Goal: Information Seeking & Learning: Learn about a topic

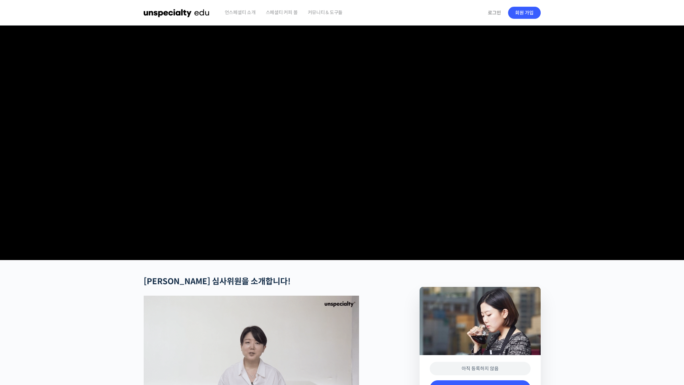
scroll to position [235, 0]
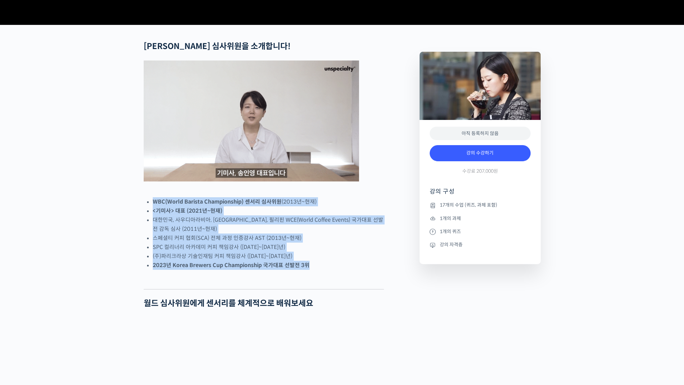
drag, startPoint x: 310, startPoint y: 298, endPoint x: 304, endPoint y: 219, distance: 78.9
click at [304, 197] on div at bounding box center [264, 194] width 240 height 7
drag, startPoint x: 304, startPoint y: 219, endPoint x: 315, endPoint y: 291, distance: 72.4
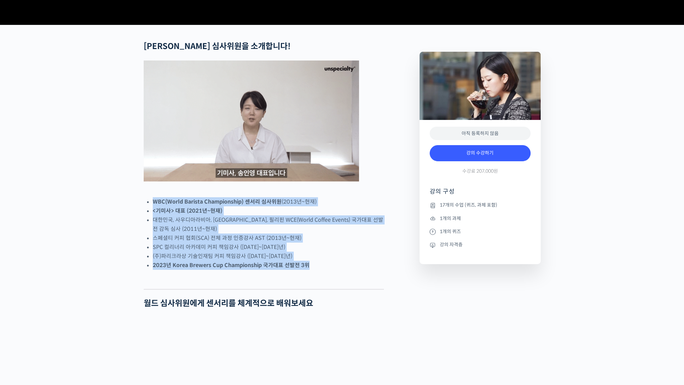
click at [315, 270] on li "2023년 Korea Brewers Cup Championship 국가대표 선발전 3위" at bounding box center [268, 265] width 231 height 9
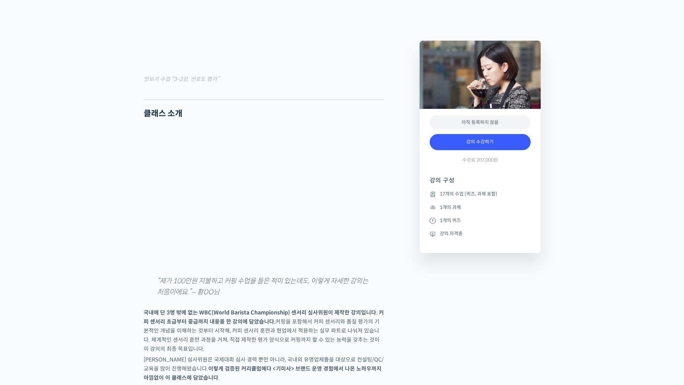
scroll to position [908, 0]
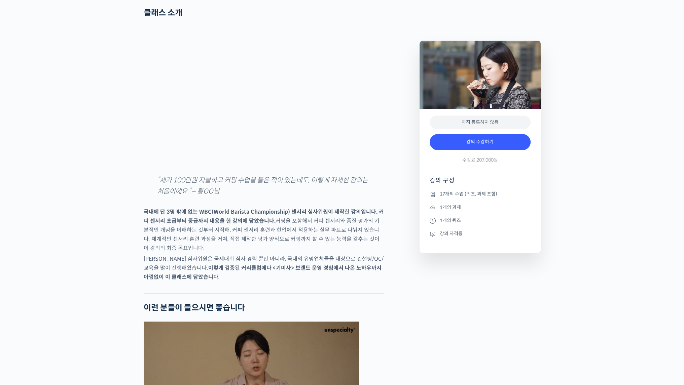
drag, startPoint x: 361, startPoint y: 273, endPoint x: 331, endPoint y: 228, distance: 54.4
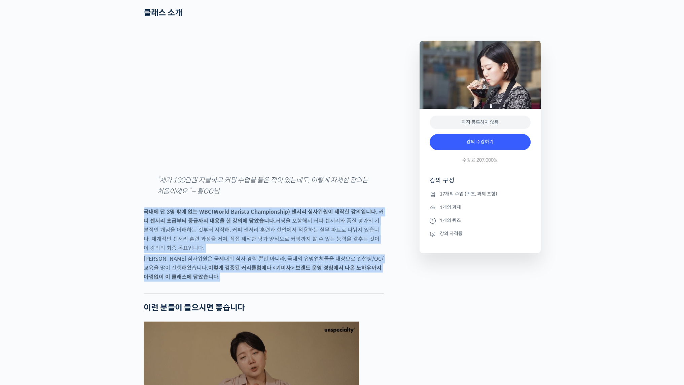
drag, startPoint x: 334, startPoint y: 224, endPoint x: 337, endPoint y: 307, distance: 83.5
click at [338, 282] on p "[PERSON_NAME] 심사위원은 국제대회 심사 경력 뿐만 아니라, 국내외 유명업체들을 대상으로 컨설팅/QC/교육을 많이 진행해왔습니다. 이…" at bounding box center [264, 268] width 240 height 27
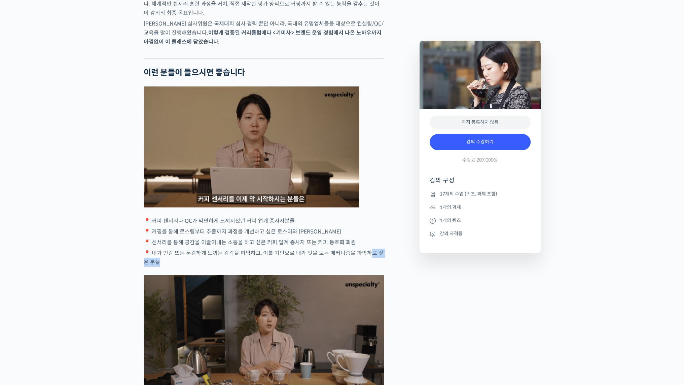
scroll to position [1177, 0]
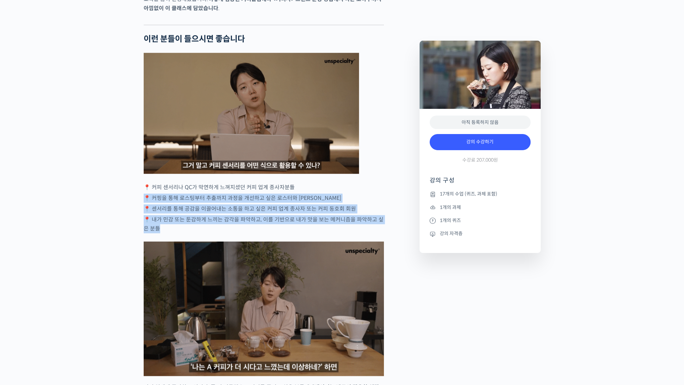
drag, startPoint x: 358, startPoint y: 282, endPoint x: 381, endPoint y: 199, distance: 85.7
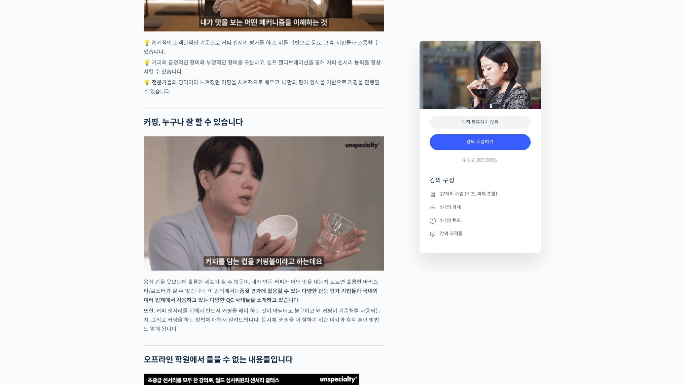
scroll to position [1883, 0]
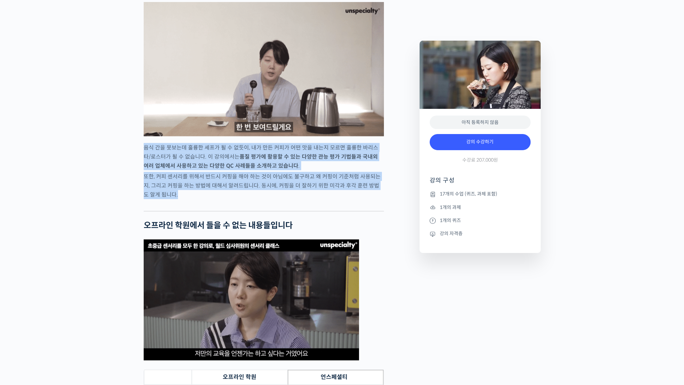
drag, startPoint x: 338, startPoint y: 224, endPoint x: 145, endPoint y: 176, distance: 198.9
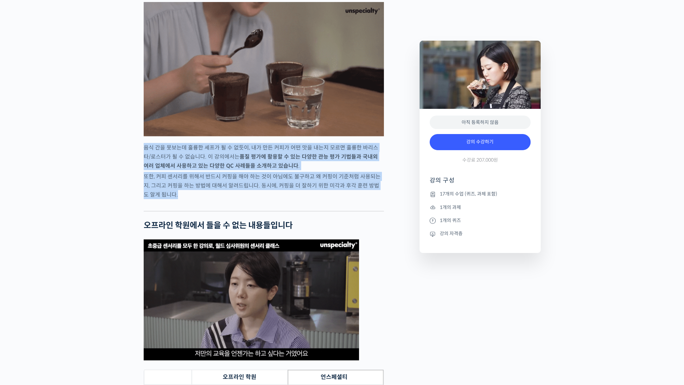
click at [145, 171] on p "음식 간을 못보는데 훌륭한 셰프가 될 수 없듯이, 내가 만든 커피가 어떤 맛을 내는지 모르면 훌륭한 바리스타/로스터가 될 수 없습니다. 이 강…" at bounding box center [264, 156] width 240 height 27
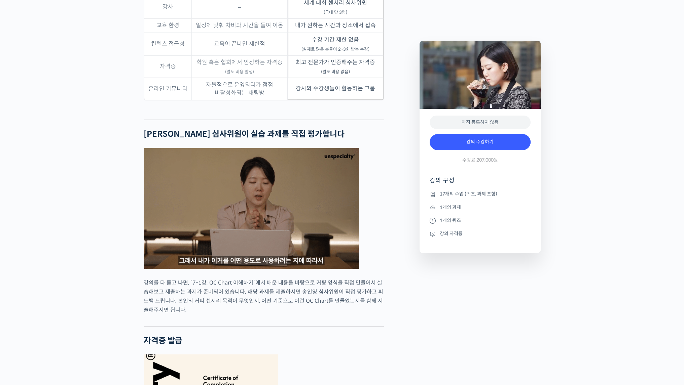
scroll to position [2422, 0]
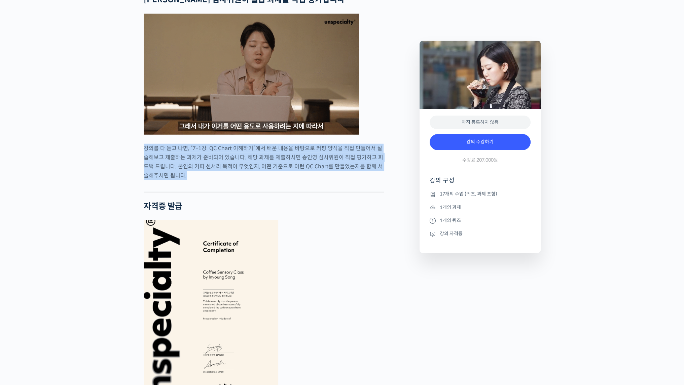
drag, startPoint x: 187, startPoint y: 201, endPoint x: 142, endPoint y: 171, distance: 54.3
click at [142, 171] on div "[PERSON_NAME] 심사위원을 소개합니다 ! WBC(World Barista Championship) 센서리 심사위원 (2013년~현재)…" at bounding box center [278, 174] width 276 height 4637
click at [140, 171] on div "[PERSON_NAME] 심사위원을 소개합니다 ! WBC(World Barista Championship) 센서리 심사위원 (2013년~현재)…" at bounding box center [278, 174] width 276 height 4637
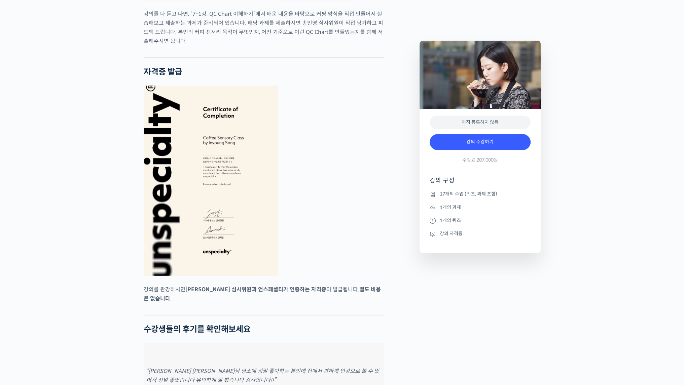
scroll to position [2623, 0]
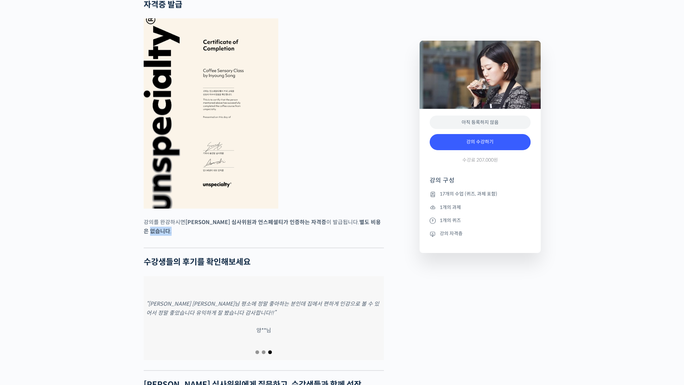
drag, startPoint x: 357, startPoint y: 243, endPoint x: 368, endPoint y: 256, distance: 17.4
click at [380, 236] on p "강의를 완강하시면 송인영 심사위원과 언스페셜티가 인증하는 자격증 이 발급됩니다. 별도 비용은 없습니다 ." at bounding box center [264, 227] width 240 height 18
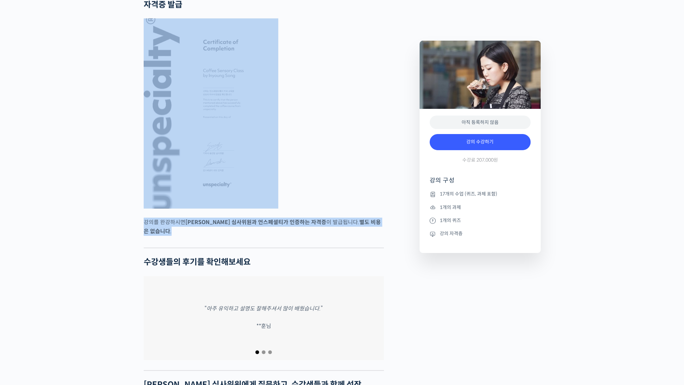
drag, startPoint x: 380, startPoint y: 245, endPoint x: 369, endPoint y: 224, distance: 24.4
click at [369, 209] on figure at bounding box center [264, 113] width 240 height 190
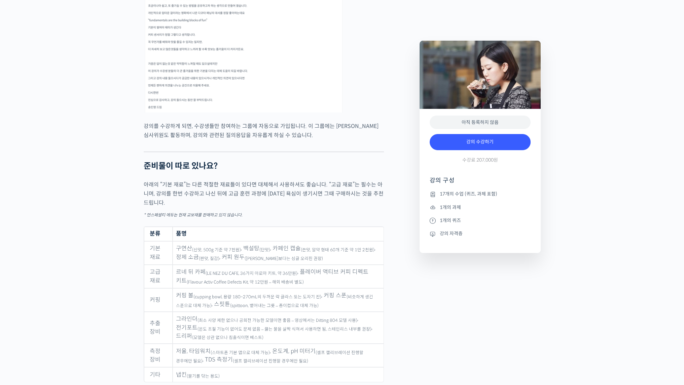
scroll to position [3229, 0]
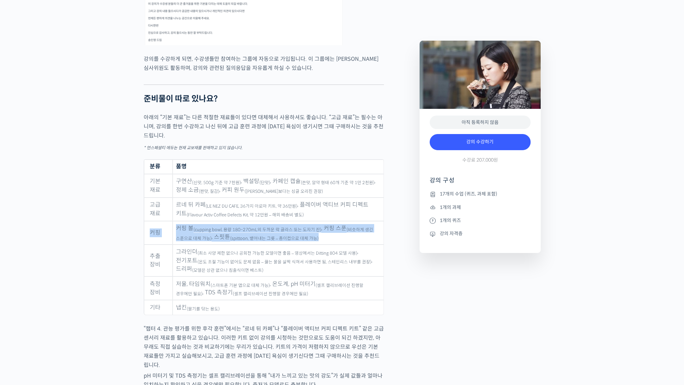
drag, startPoint x: 371, startPoint y: 241, endPoint x: 369, endPoint y: 217, distance: 24.0
click at [369, 217] on tbody "기본 재료 구연산 (신맛, 500g 기준 약 7천원) , 백설탕 (단맛) , 카페인 캡슐 (쓴맛, 알약 형태 60개 기준 약 1만 2천원) ,…" at bounding box center [263, 244] width 239 height 141
click at [369, 217] on td "르네 뒤 카페 (LE NEZ DU CAFE, 36가지 아로마 키트, 약 36만원) , 플레이버 액티브 커피 디펙트 키트 (Flavour Act…" at bounding box center [278, 210] width 211 height 24
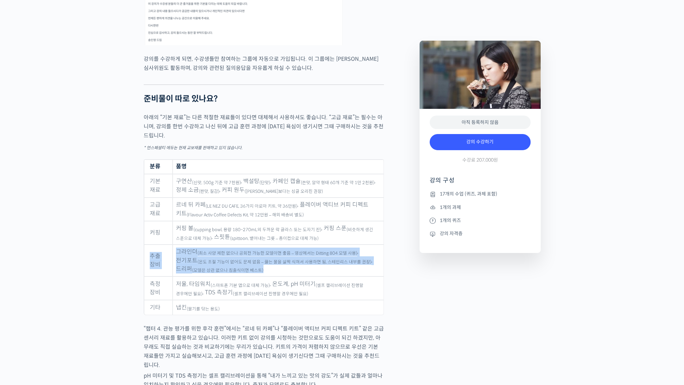
drag, startPoint x: 370, startPoint y: 244, endPoint x: 369, endPoint y: 279, distance: 35.0
click at [369, 279] on tbody "기본 재료 구연산 (신맛, 500g 기준 약 7천원) , 백설탕 (단맛) , 카페인 캡슐 (쓴맛, 알약 형태 60개 기준 약 1만 2천원) ,…" at bounding box center [263, 244] width 239 height 141
click at [369, 277] on td "그라인더 (최소 사양 제한 없으나 공회전 가능한 모델이면 좋음 – 영상에서는 Ditting 804 모델 사용) , 전기포트 (온도 조절 기능이…" at bounding box center [278, 261] width 211 height 32
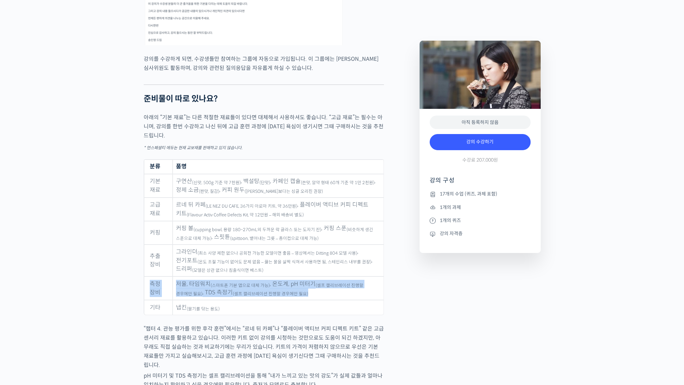
drag, startPoint x: 369, startPoint y: 275, endPoint x: 368, endPoint y: 301, distance: 25.9
click at [368, 301] on tbody "기본 재료 구연산 (신맛, 500g 기준 약 7천원) , 백설탕 (단맛) , 카페인 캡슐 (쓴맛, 알약 형태 60개 기준 약 1만 2천원) ,…" at bounding box center [263, 244] width 239 height 141
click at [368, 300] on td "저울, 타임워치 (스마트폰 기본 앱으로 대체 가능) , 온도계, pH 미터기 (셀프 캘리브레이션 진행할 경우에만 필요) , TDS 측정기 (셀…" at bounding box center [278, 289] width 211 height 24
drag, startPoint x: 359, startPoint y: 314, endPoint x: 360, endPoint y: 275, distance: 38.3
click at [360, 275] on tbody "기본 재료 구연산 (신맛, 500g 기준 약 7천원) , 백설탕 (단맛) , 카페인 캡슐 (쓴맛, 알약 형태 60개 기준 약 1만 2천원) ,…" at bounding box center [263, 244] width 239 height 141
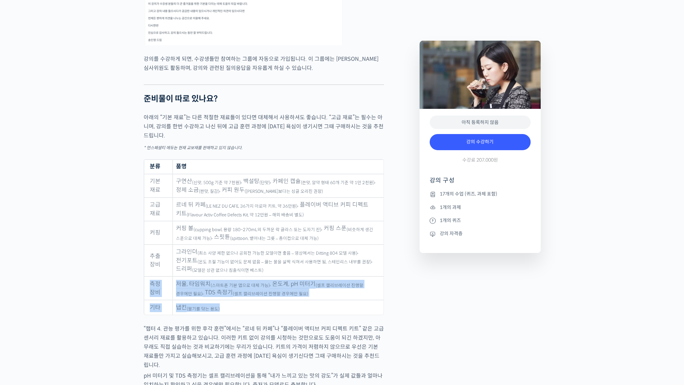
click at [360, 275] on td "그라인더 (최소 사양 제한 없으나 공회전 가능한 모델이면 좋음 – 영상에서는 Ditting 804 모델 사용) , 전기포트 (온도 조절 기능이…" at bounding box center [278, 261] width 211 height 32
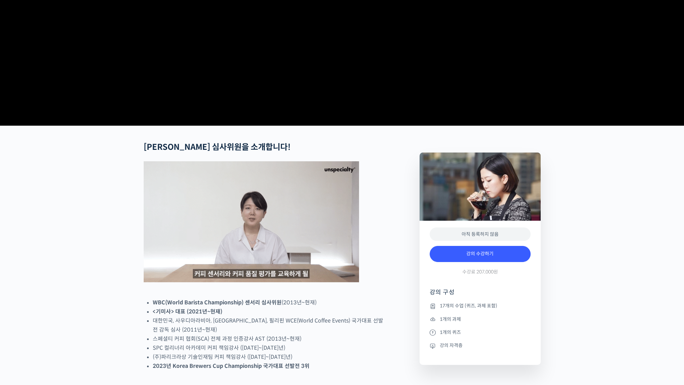
scroll to position [168, 0]
